Goal: Find specific page/section: Find specific page/section

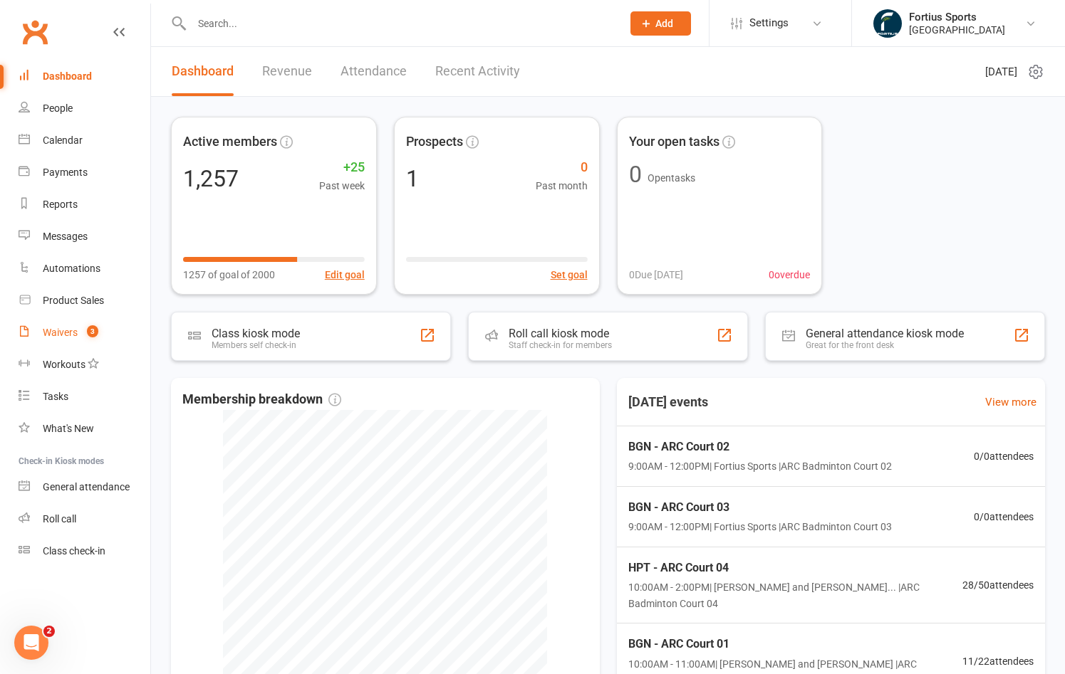
click at [67, 333] on div "Waivers" at bounding box center [60, 332] width 35 height 11
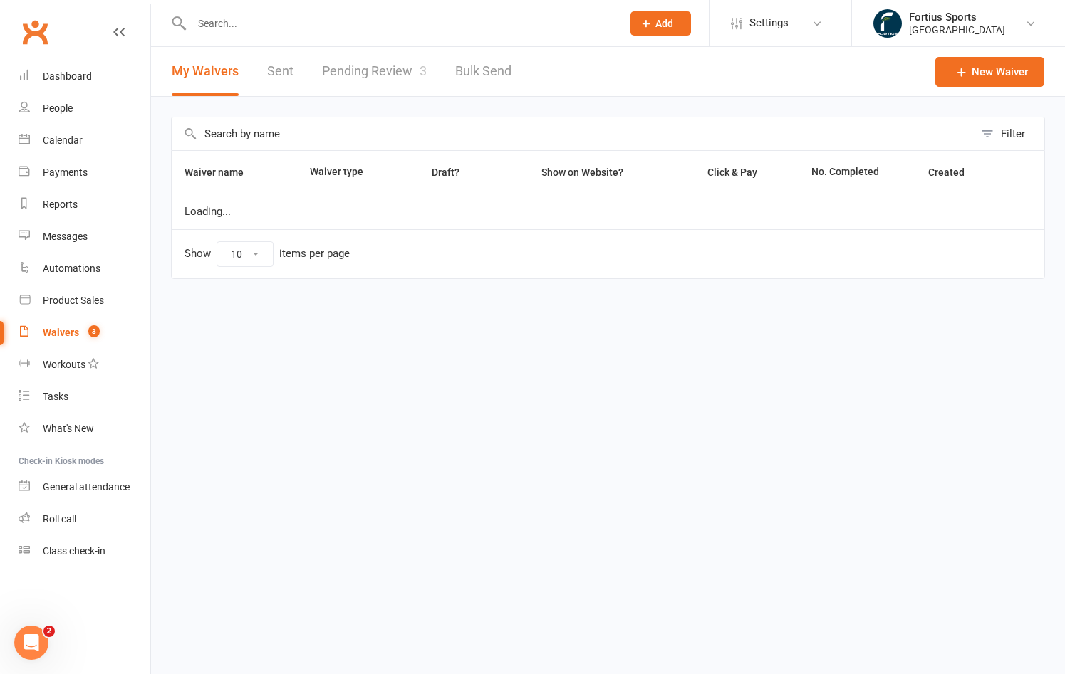
select select "100"
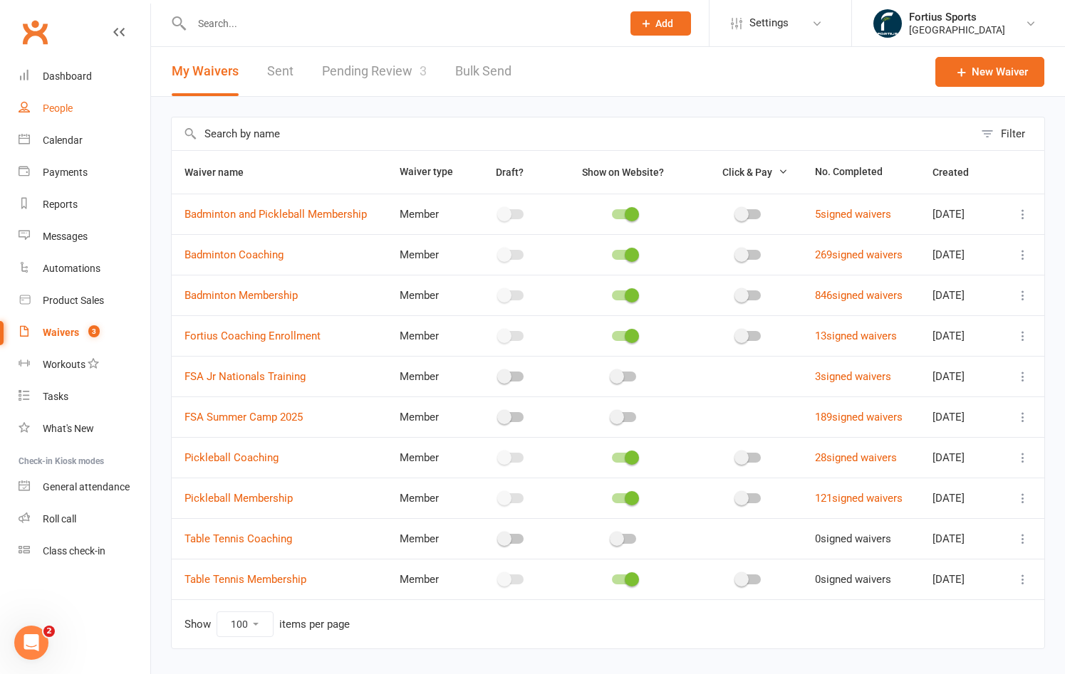
click at [68, 110] on div "People" at bounding box center [58, 108] width 30 height 11
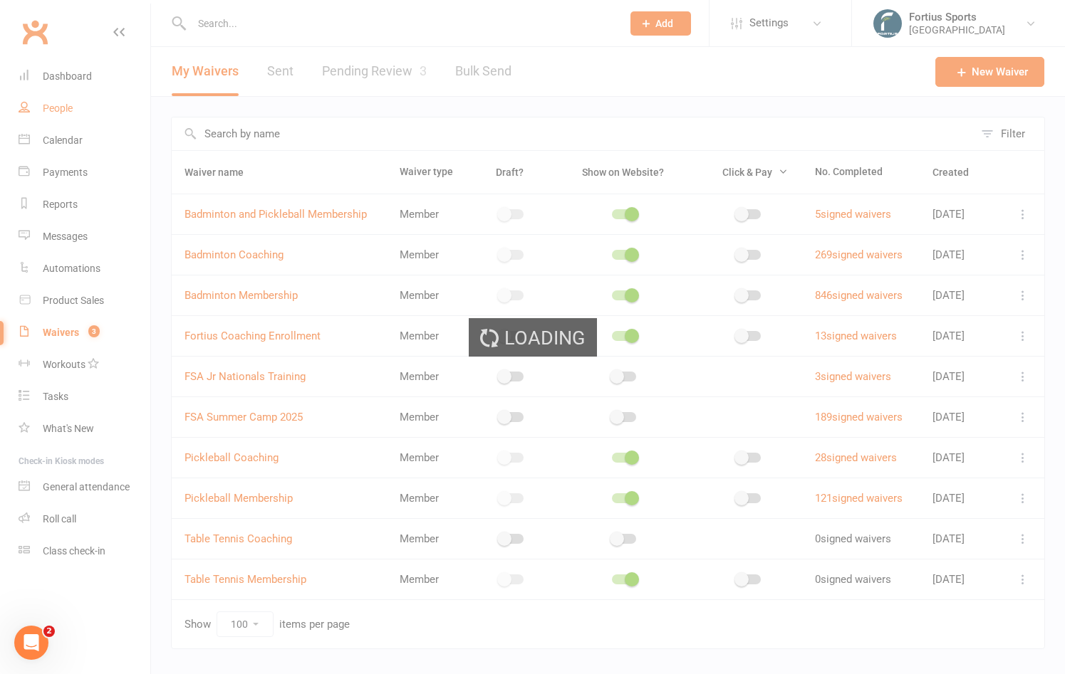
select select "100"
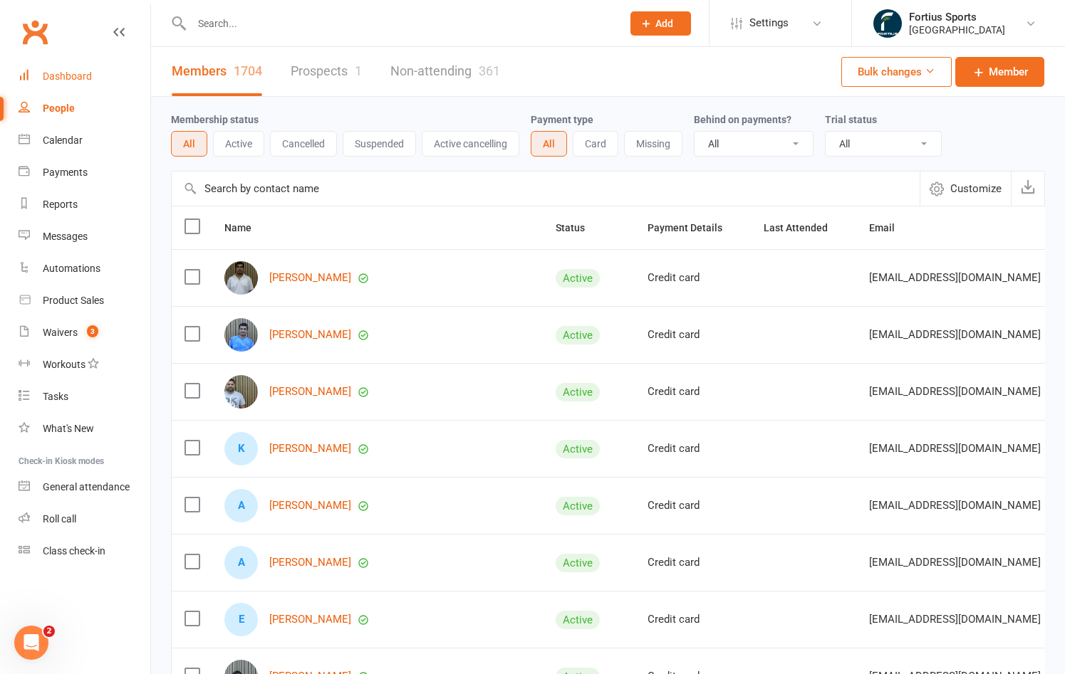
click at [67, 78] on div "Dashboard" at bounding box center [67, 76] width 49 height 11
